Goal: Transaction & Acquisition: Purchase product/service

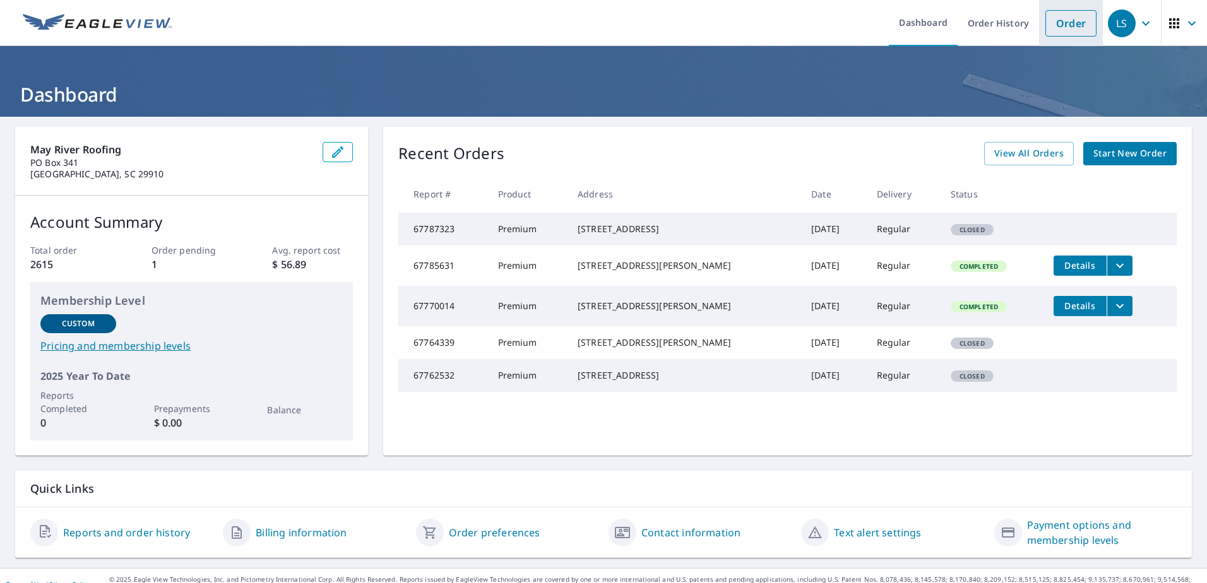
click at [1064, 17] on link "Order" at bounding box center [1070, 23] width 51 height 27
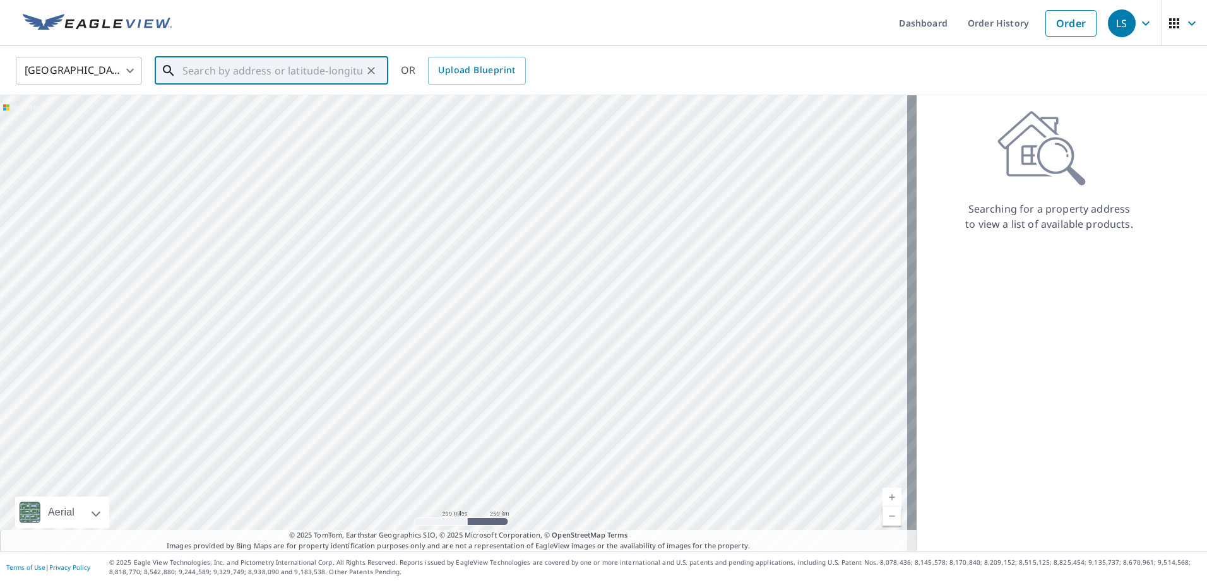
click at [231, 63] on input "text" at bounding box center [272, 70] width 180 height 35
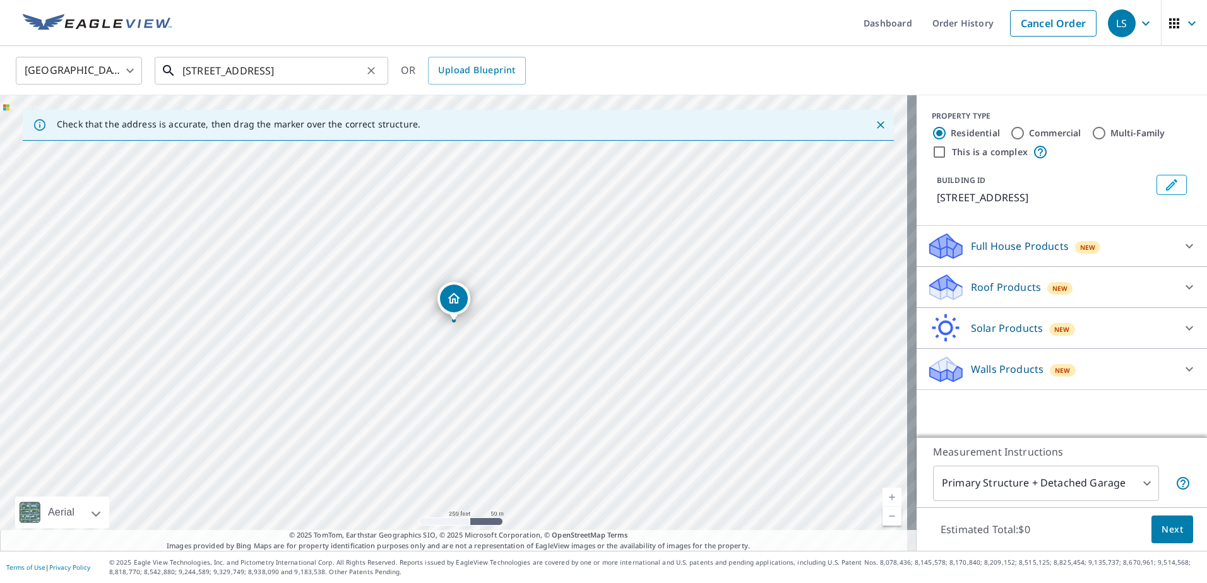
click at [218, 71] on input "[STREET_ADDRESS]" at bounding box center [272, 70] width 180 height 35
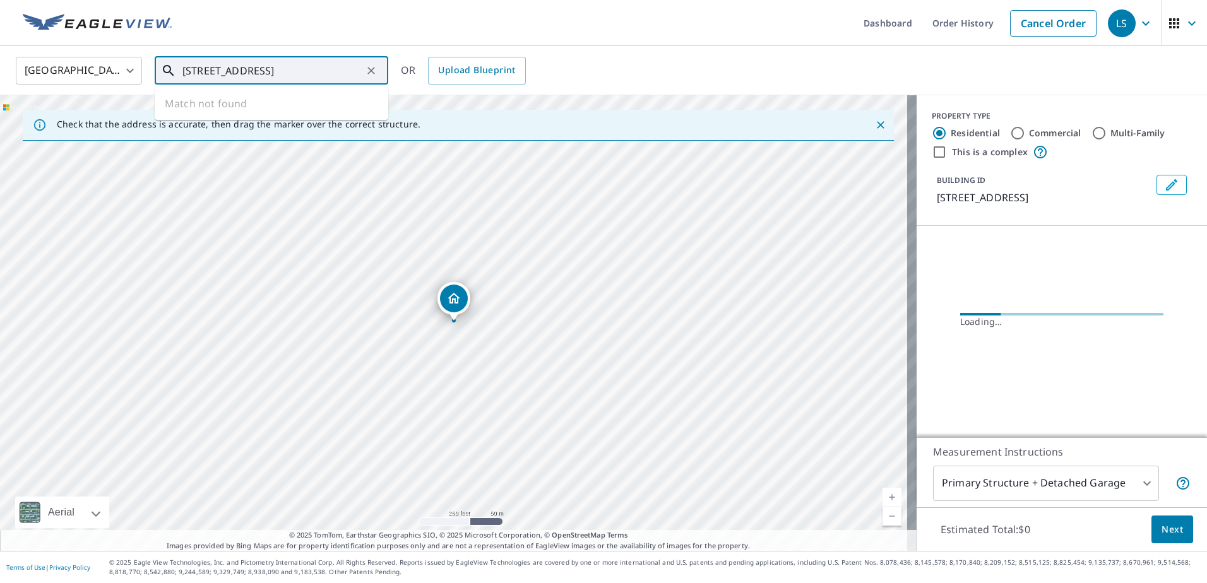
click at [326, 71] on input "[STREET_ADDRESS]" at bounding box center [272, 70] width 180 height 35
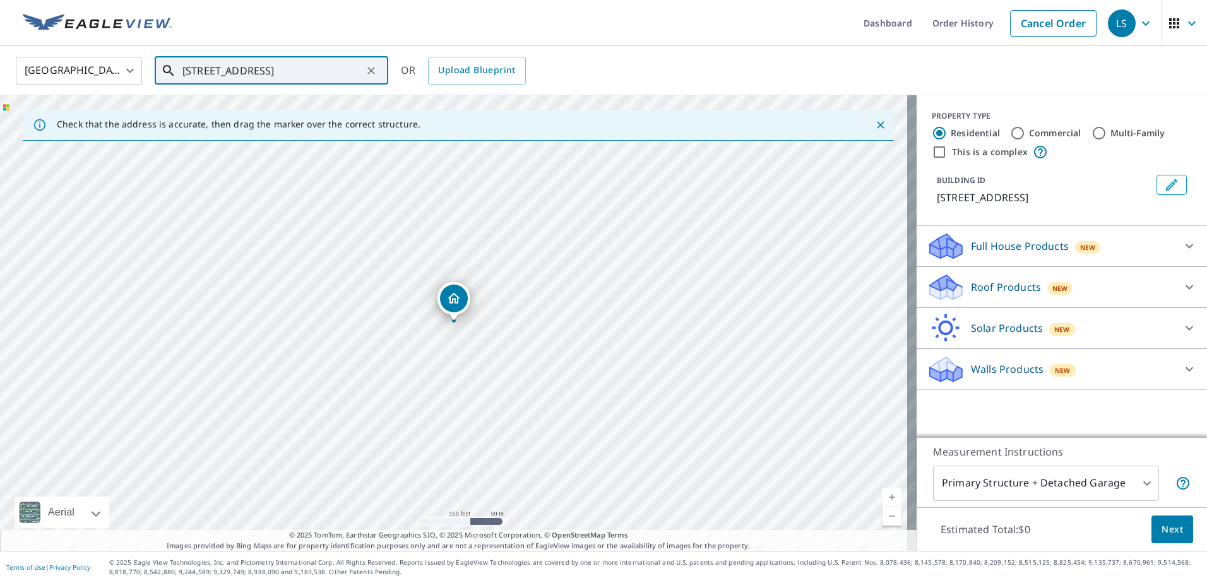
click at [215, 70] on input "[STREET_ADDRESS]" at bounding box center [272, 70] width 180 height 35
click at [277, 68] on input "[STREET_ADDRESS]" at bounding box center [272, 70] width 180 height 35
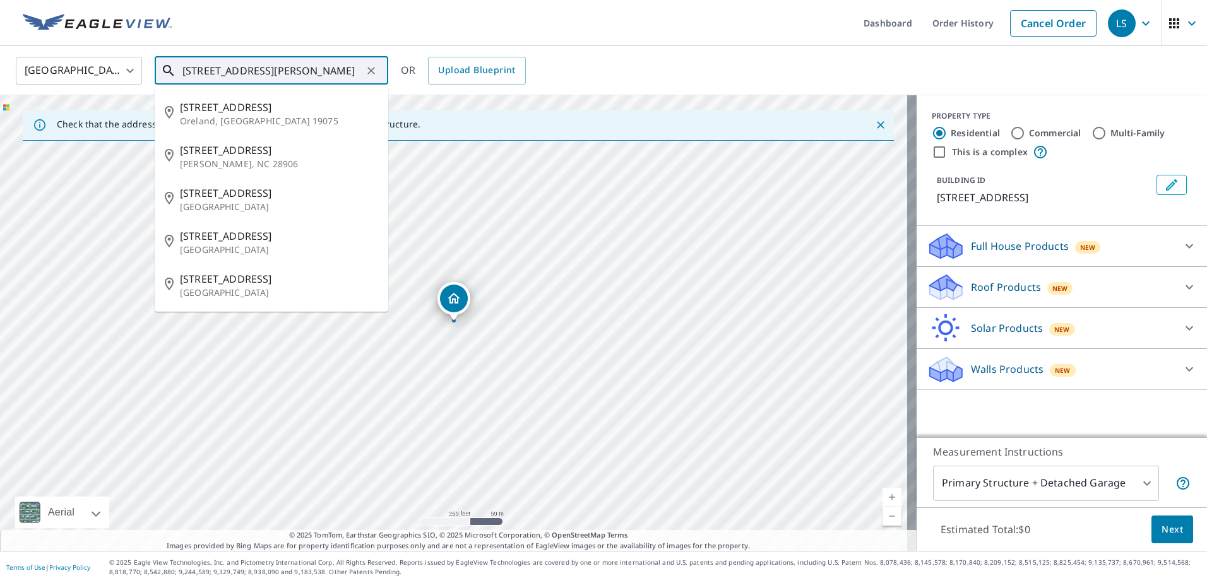
type input "[STREET_ADDRESS][PERSON_NAME]"
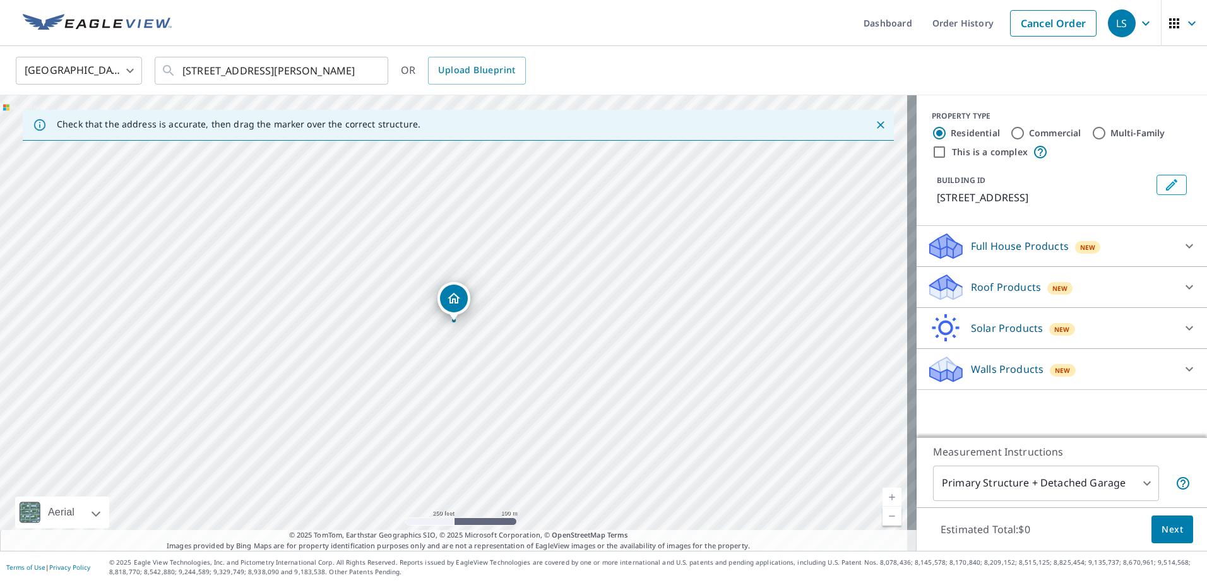
click at [971, 287] on p "Roof Products" at bounding box center [1006, 287] width 70 height 15
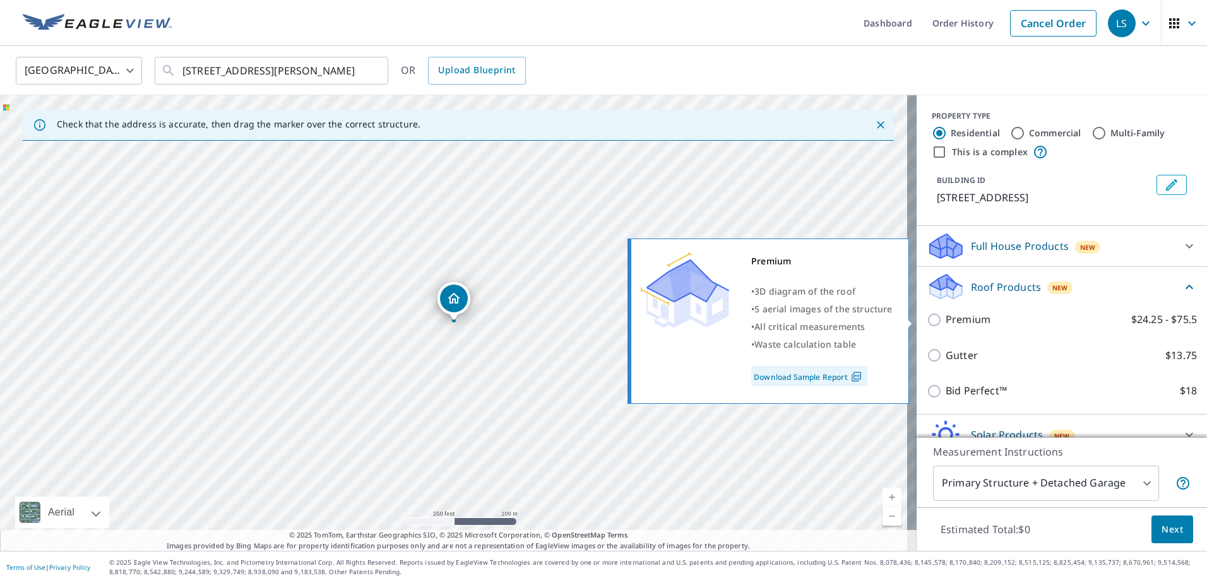
click at [965, 322] on p "Premium" at bounding box center [967, 320] width 45 height 16
click at [945, 322] on input "Premium $24.25 - $75.5" at bounding box center [936, 319] width 19 height 15
checkbox input "true"
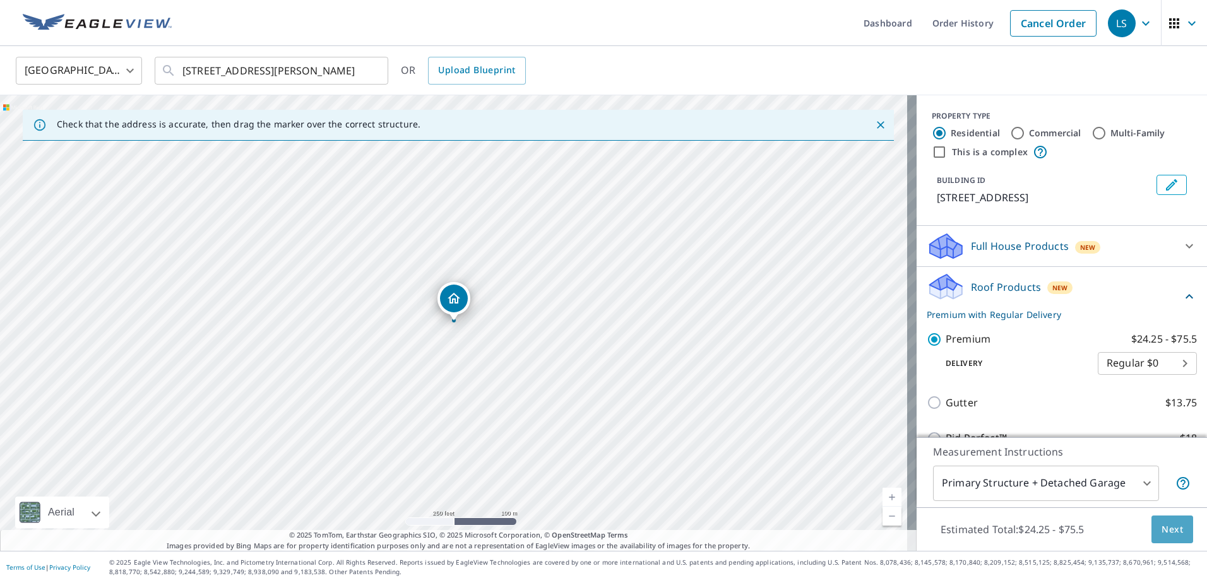
click at [1161, 536] on span "Next" at bounding box center [1171, 530] width 21 height 16
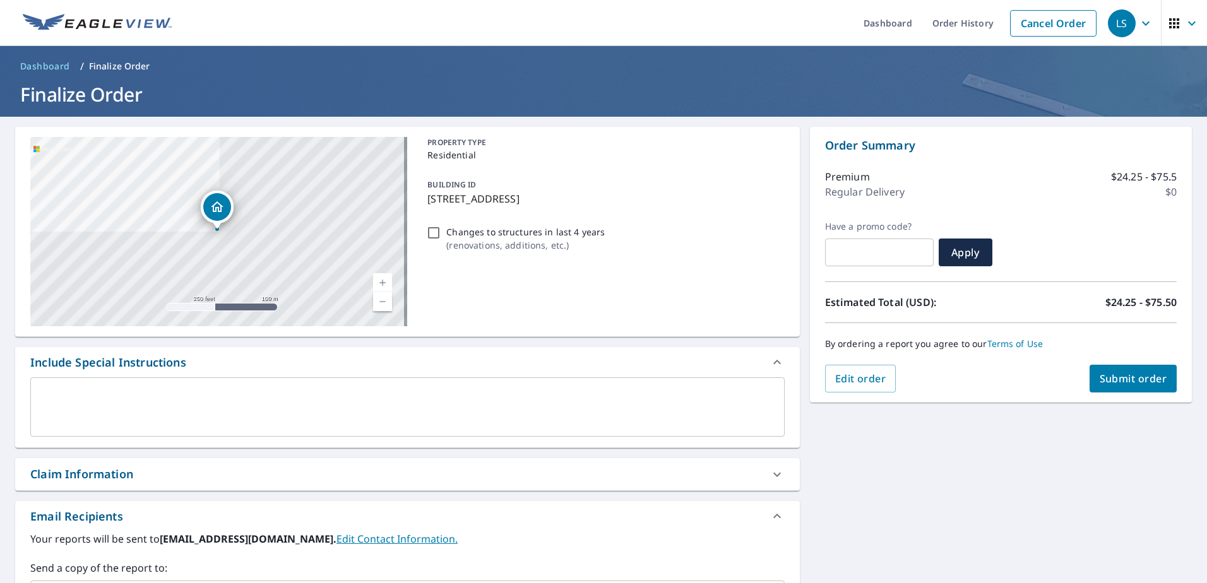
click at [435, 233] on input "Changes to structures in last 4 years ( renovations, additions, etc. )" at bounding box center [433, 232] width 15 height 15
checkbox input "true"
click at [1139, 381] on span "Submit order" at bounding box center [1133, 379] width 68 height 14
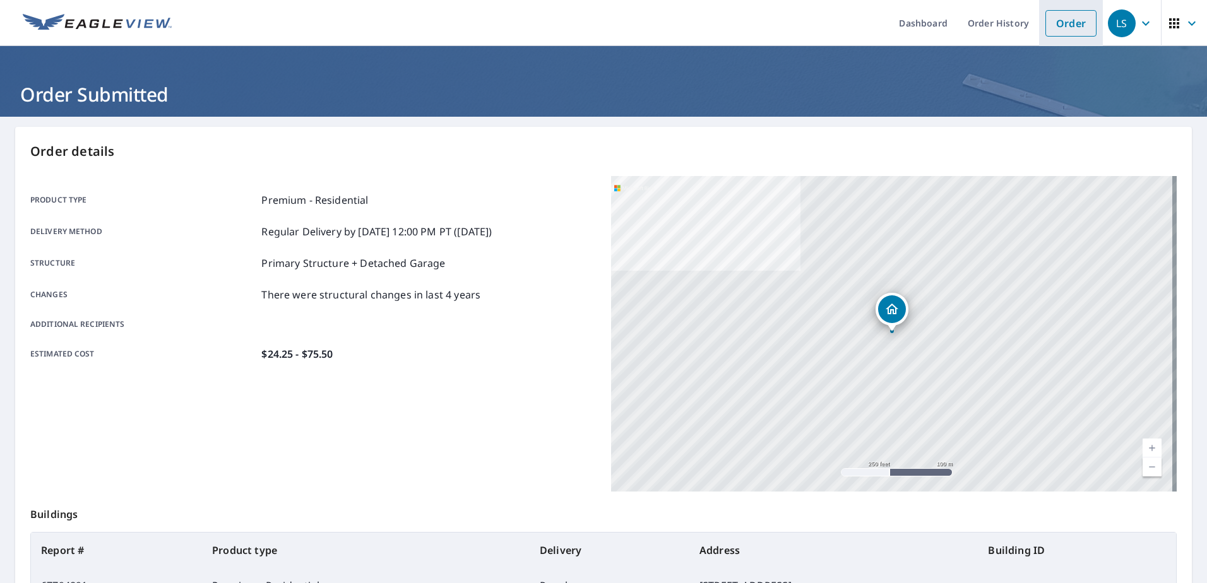
click at [1050, 28] on link "Order" at bounding box center [1070, 23] width 51 height 27
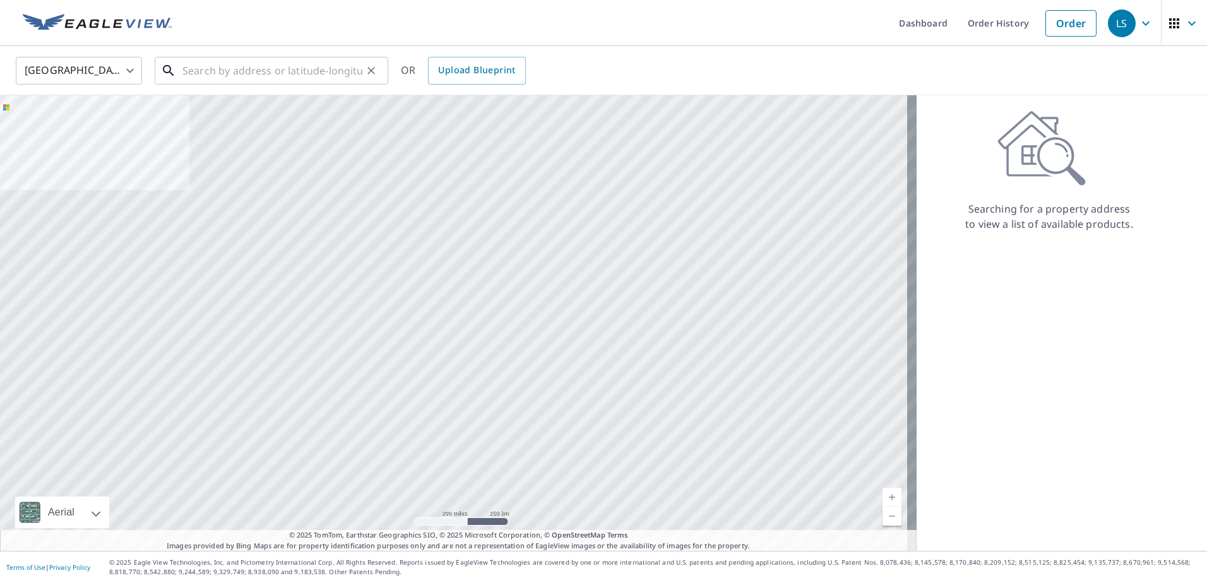
click at [349, 78] on input "text" at bounding box center [272, 70] width 180 height 35
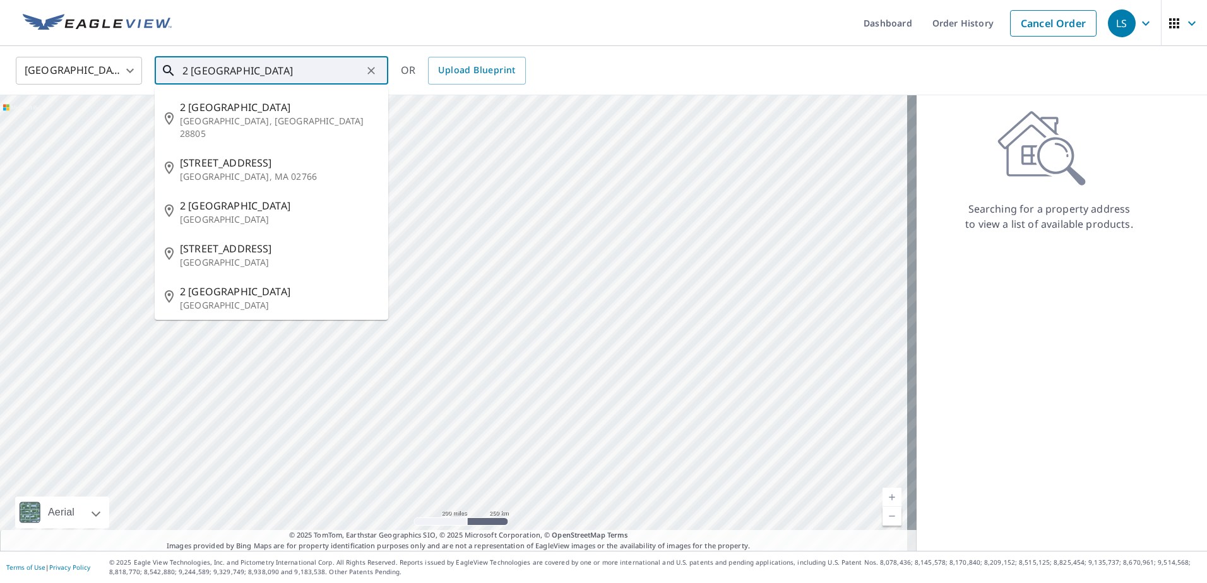
type input "2 [GEOGRAPHIC_DATA]"
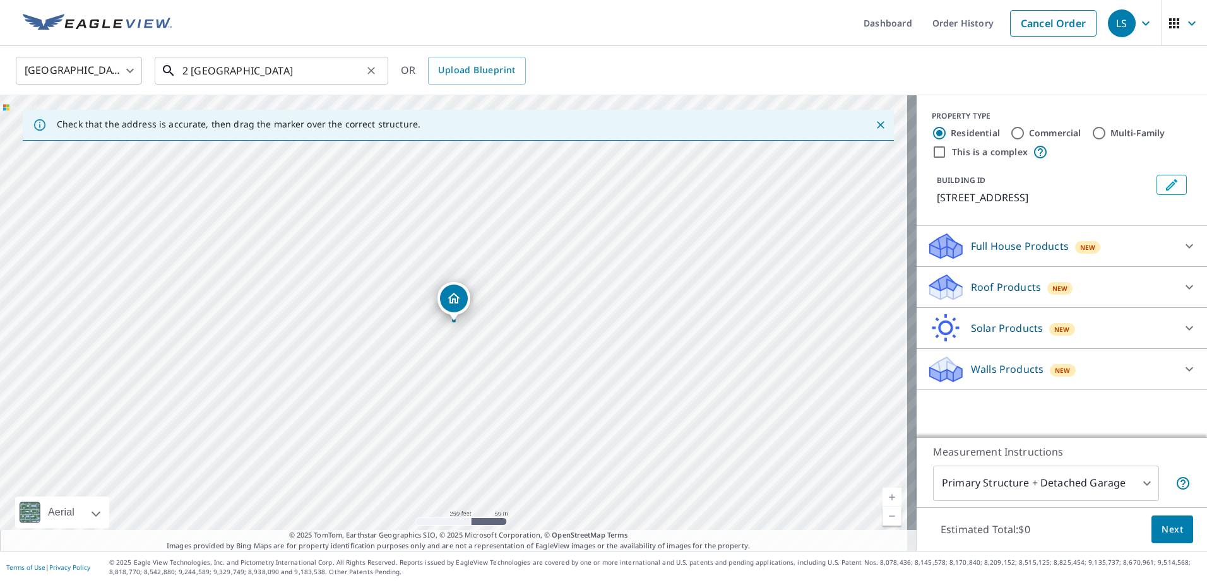
click at [275, 74] on input "2 [GEOGRAPHIC_DATA]" at bounding box center [272, 70] width 180 height 35
click at [986, 303] on div "Roof Products New Premium $24.25 - $75.5 Gutter $13.75 Bid Perfect™ $18" at bounding box center [1061, 287] width 290 height 41
click at [992, 295] on div "Roof Products New" at bounding box center [1050, 288] width 247 height 30
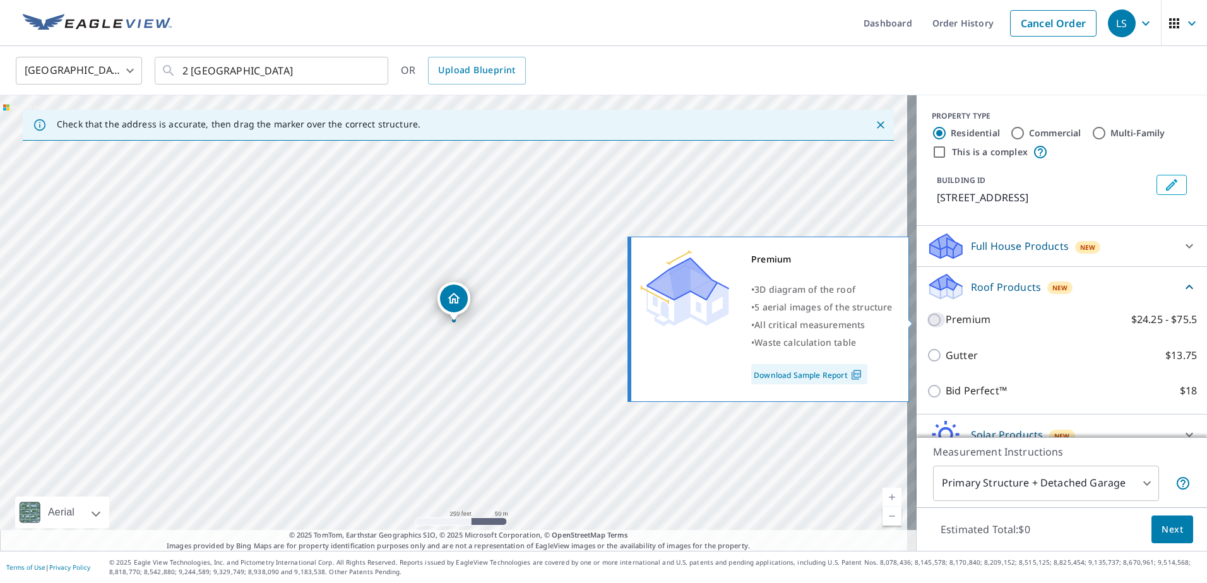
click at [927, 324] on input "Premium $24.25 - $75.5" at bounding box center [936, 319] width 19 height 15
checkbox input "true"
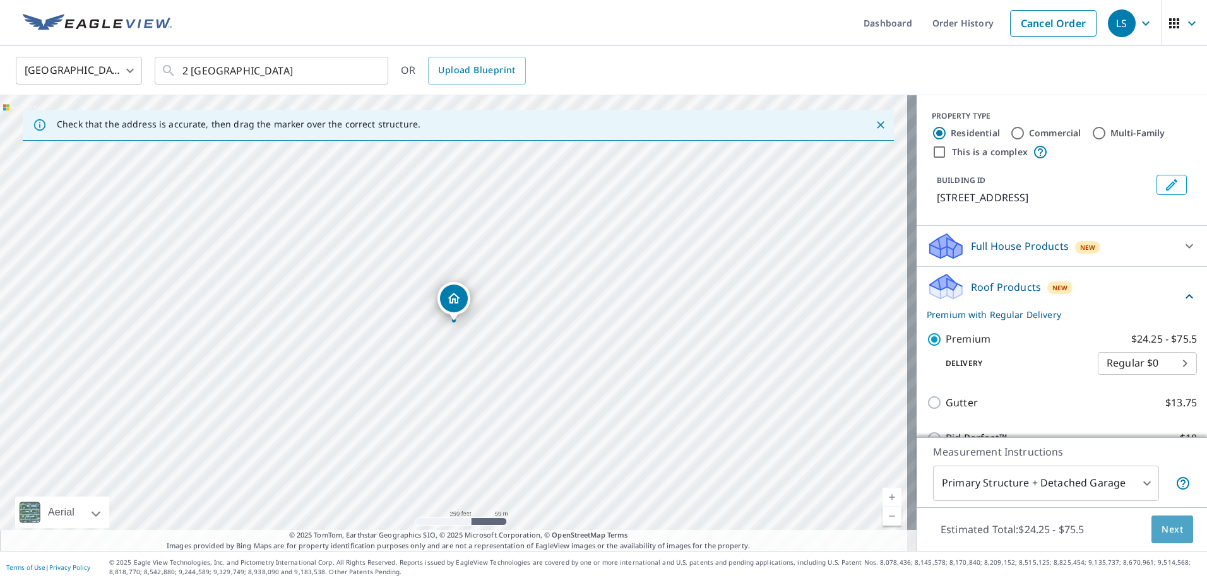
click at [1158, 521] on button "Next" at bounding box center [1172, 530] width 42 height 28
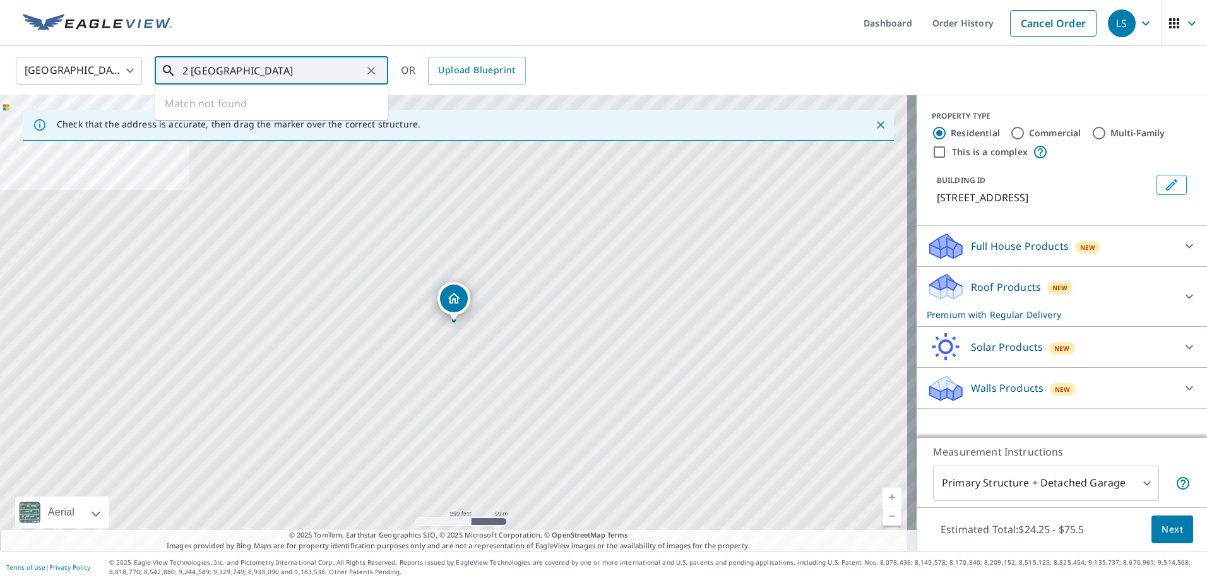
click at [259, 63] on input "2 [GEOGRAPHIC_DATA]" at bounding box center [272, 70] width 180 height 35
click at [307, 120] on p "[GEOGRAPHIC_DATA], SC 29928" at bounding box center [279, 121] width 198 height 13
type input "[STREET_ADDRESS]"
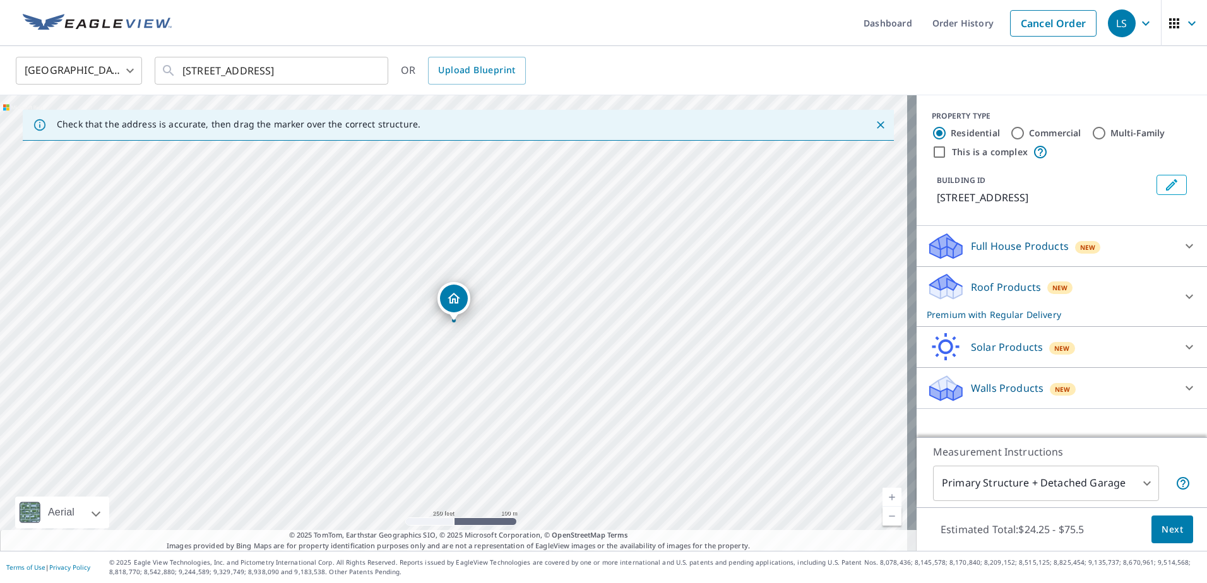
click at [971, 295] on p "Roof Products" at bounding box center [1006, 287] width 70 height 15
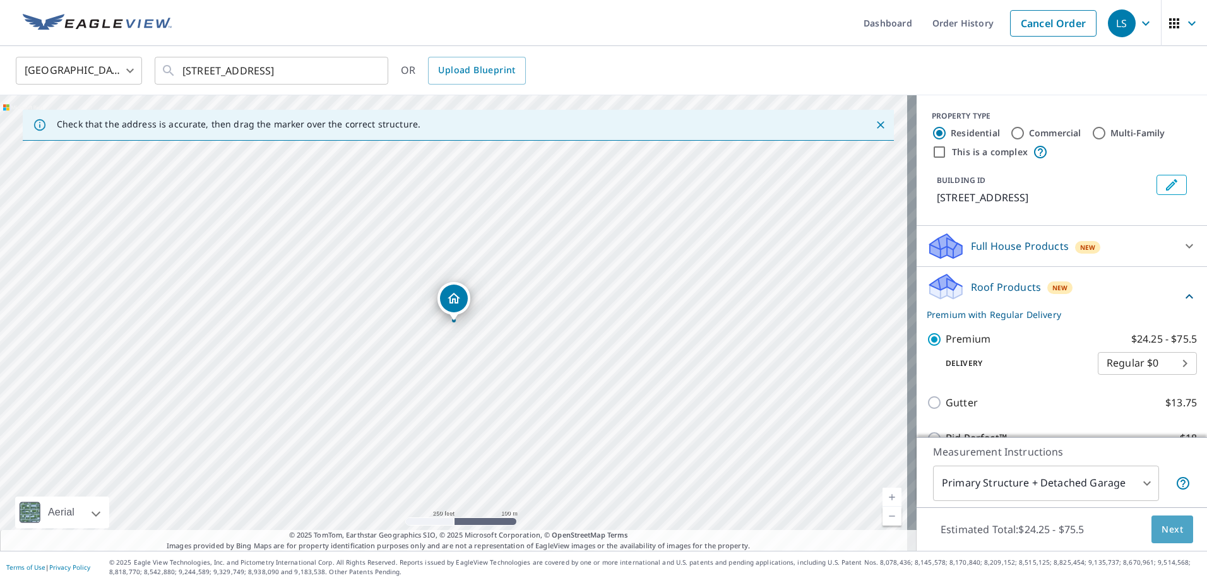
click at [1161, 535] on span "Next" at bounding box center [1171, 530] width 21 height 16
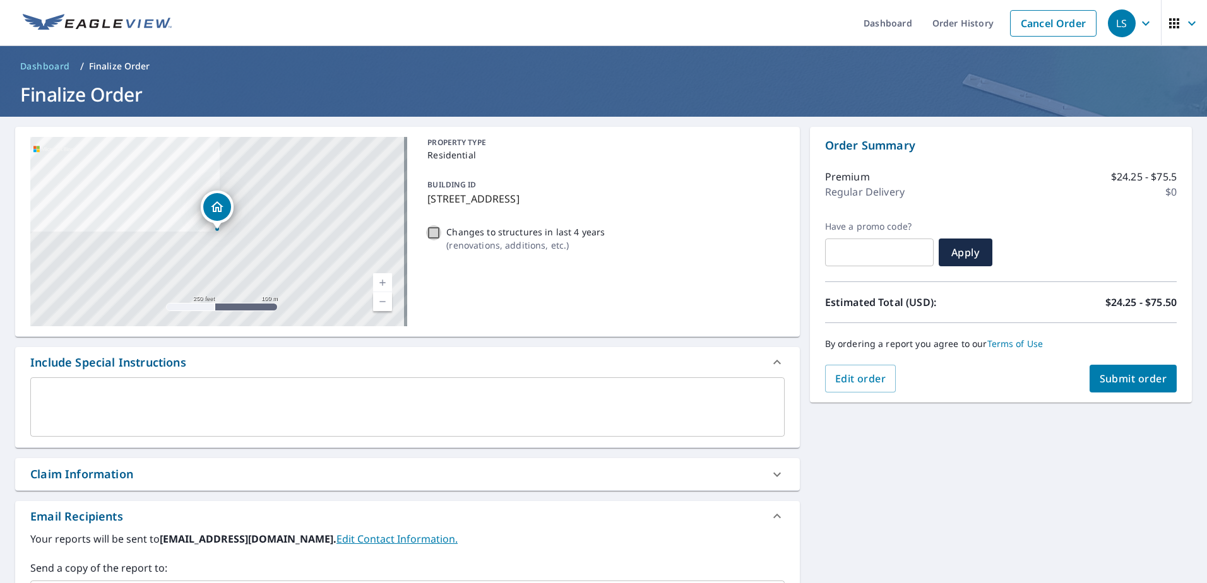
click at [427, 235] on input "Changes to structures in last 4 years ( renovations, additions, etc. )" at bounding box center [433, 232] width 15 height 15
checkbox input "true"
click at [1099, 385] on span "Submit order" at bounding box center [1133, 379] width 68 height 14
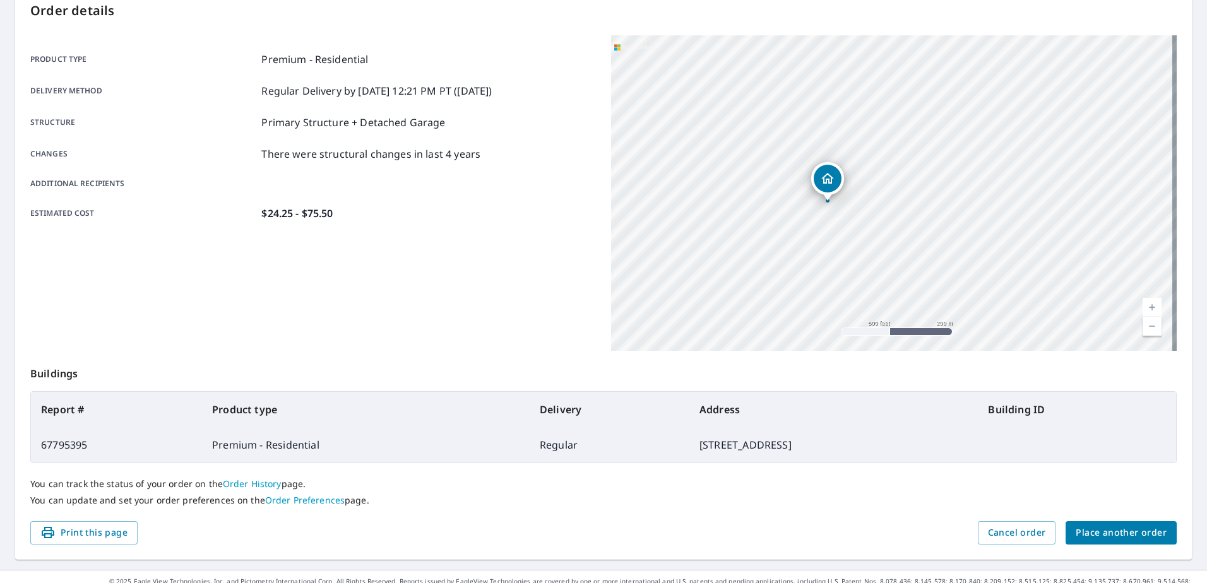
scroll to position [160, 0]
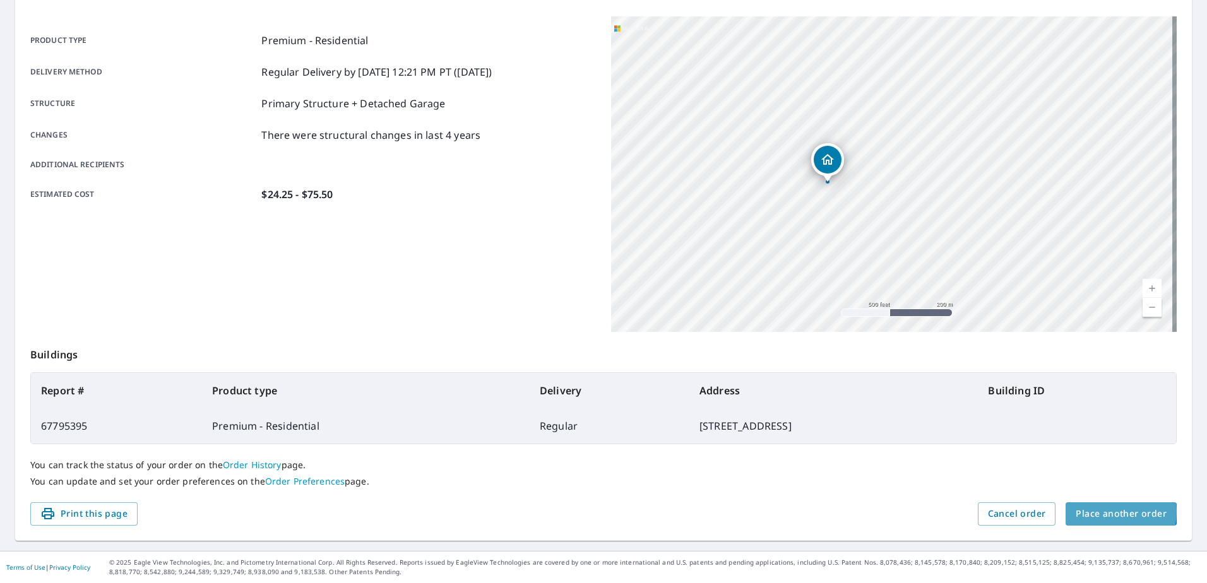
click at [1098, 512] on span "Place another order" at bounding box center [1120, 514] width 91 height 16
